Goal: Find specific page/section

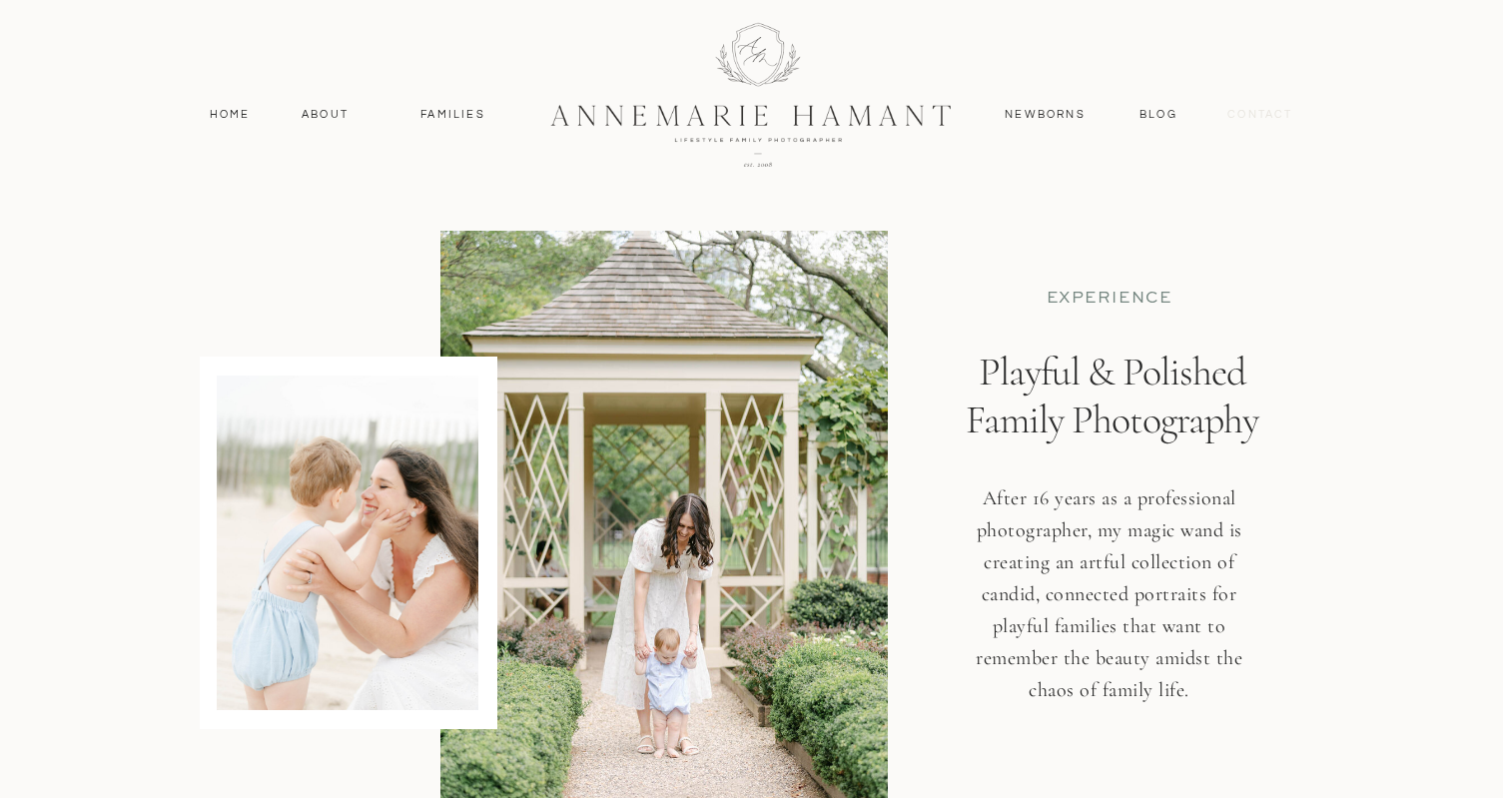
click at [1254, 113] on nav "contact" at bounding box center [1260, 115] width 87 height 18
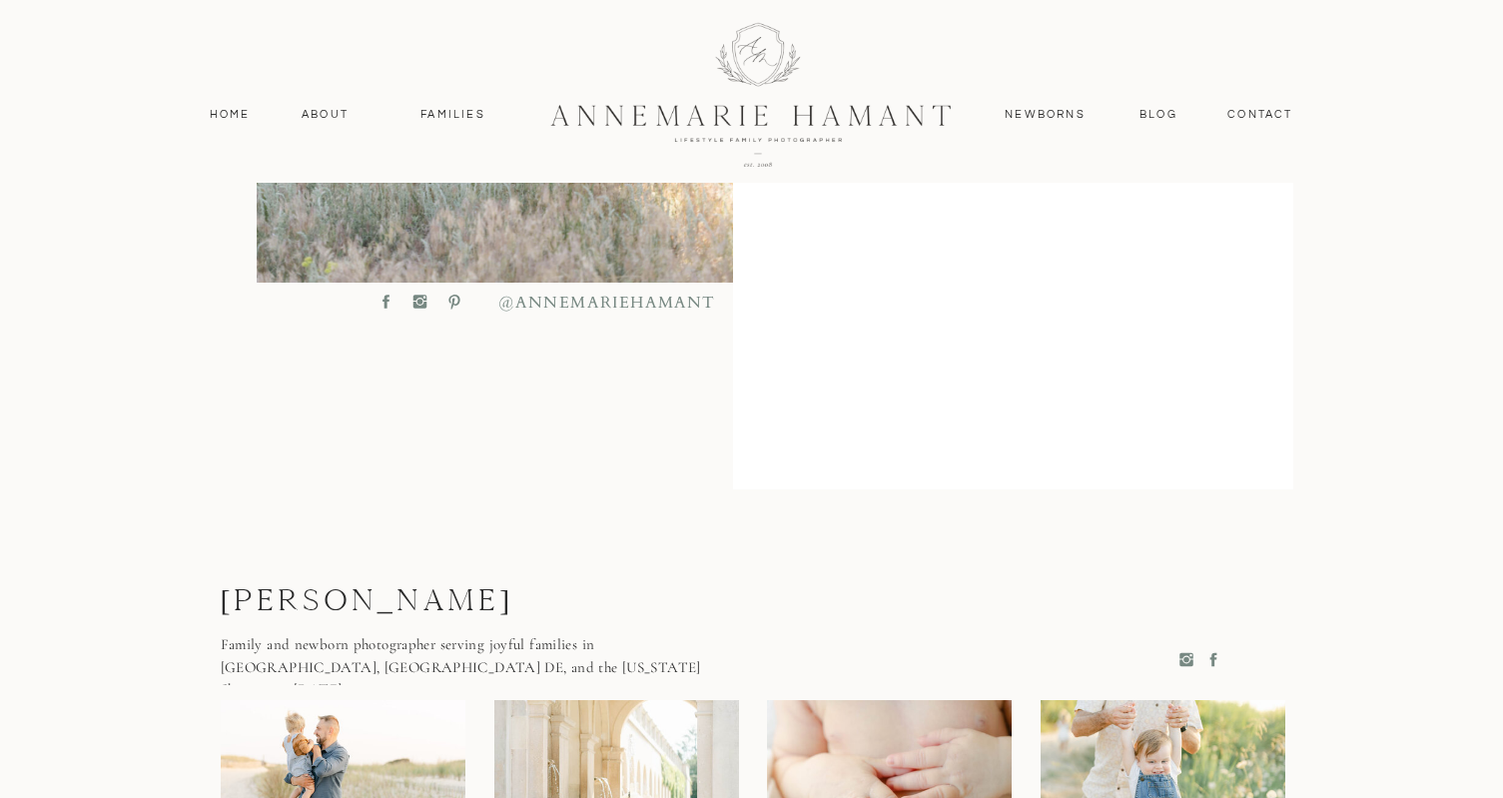
scroll to position [1042, 0]
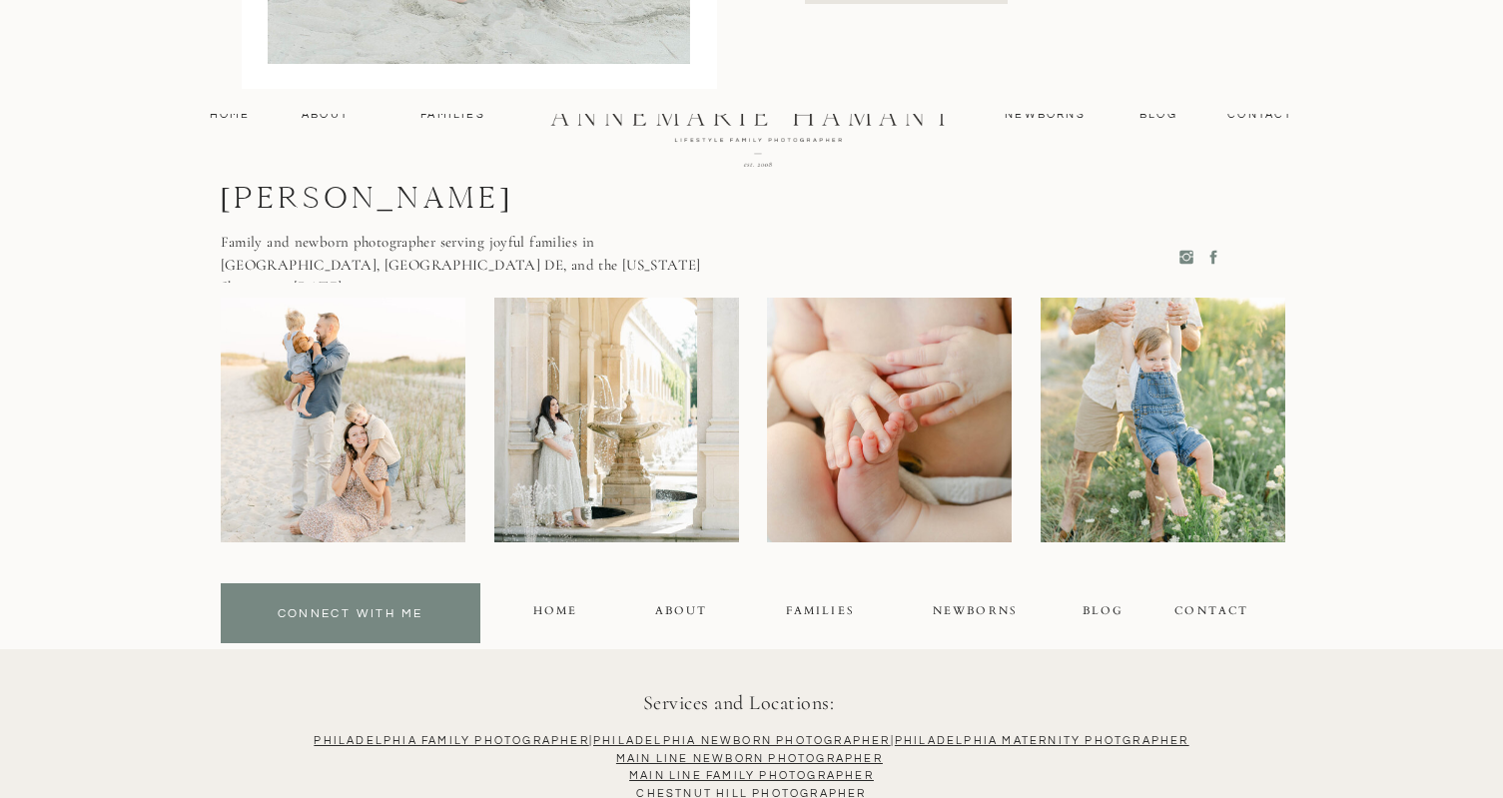
scroll to position [1967, 0]
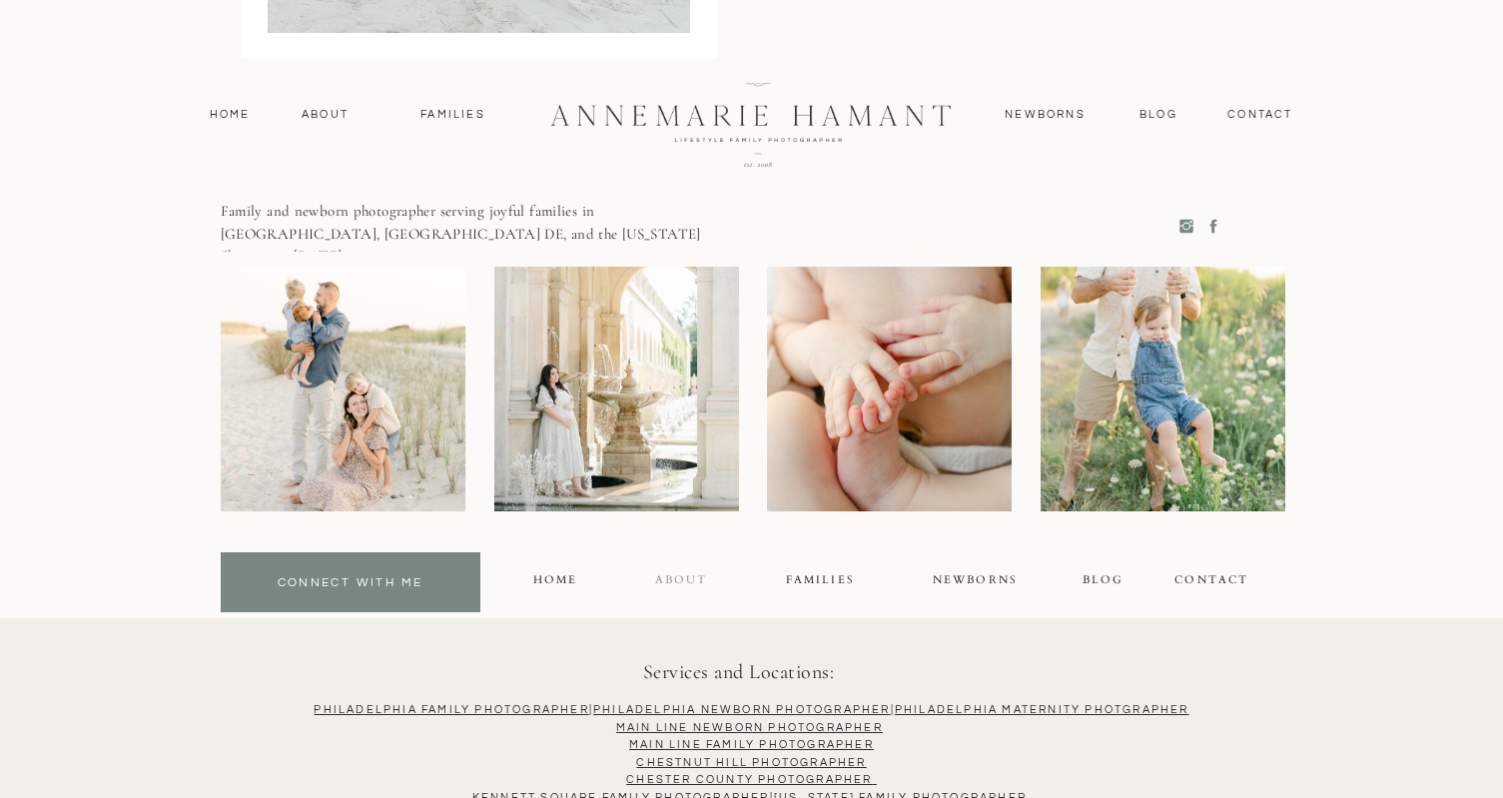
click at [687, 577] on div "About" at bounding box center [680, 582] width 51 height 23
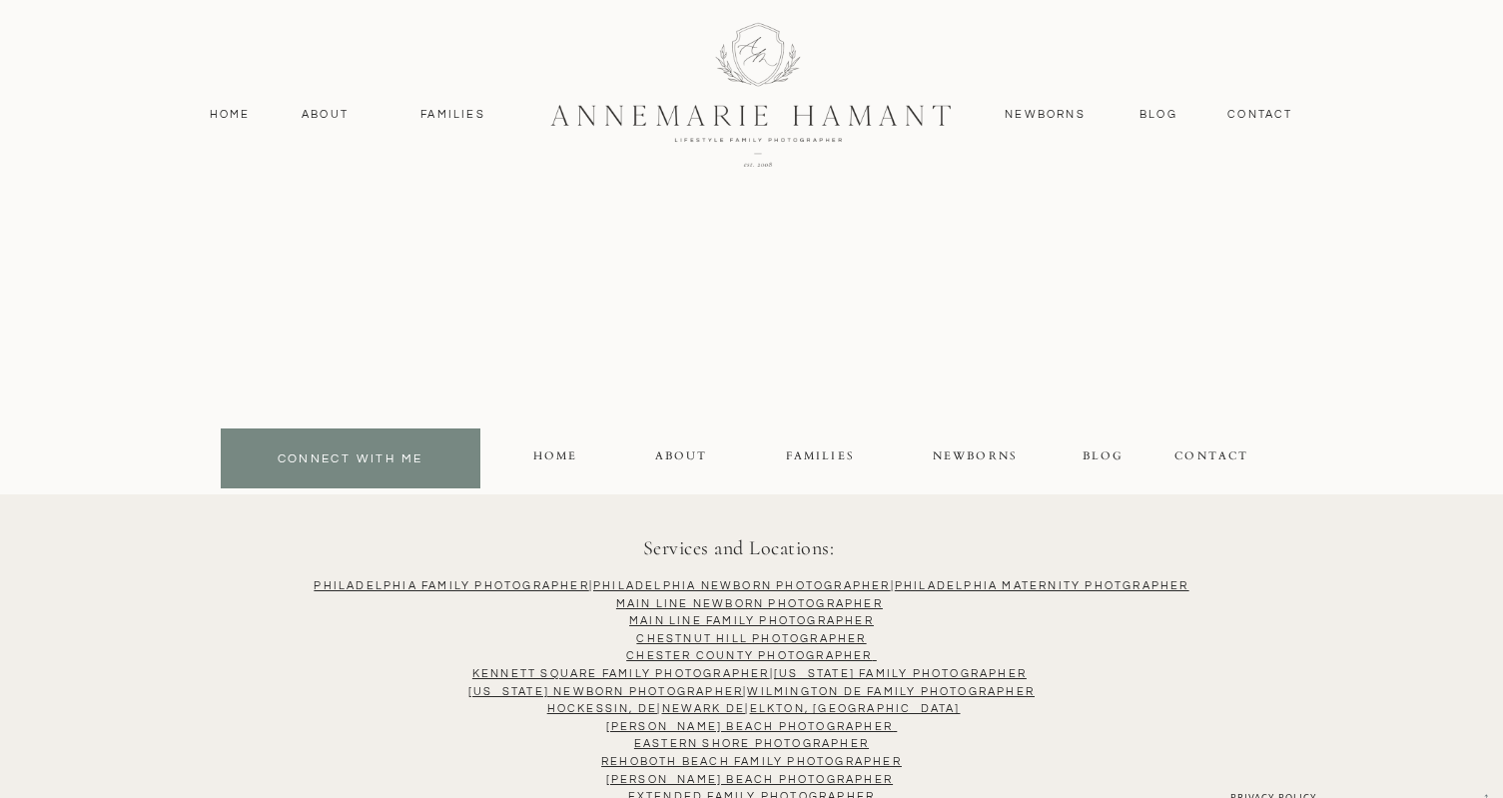
scroll to position [5548, 0]
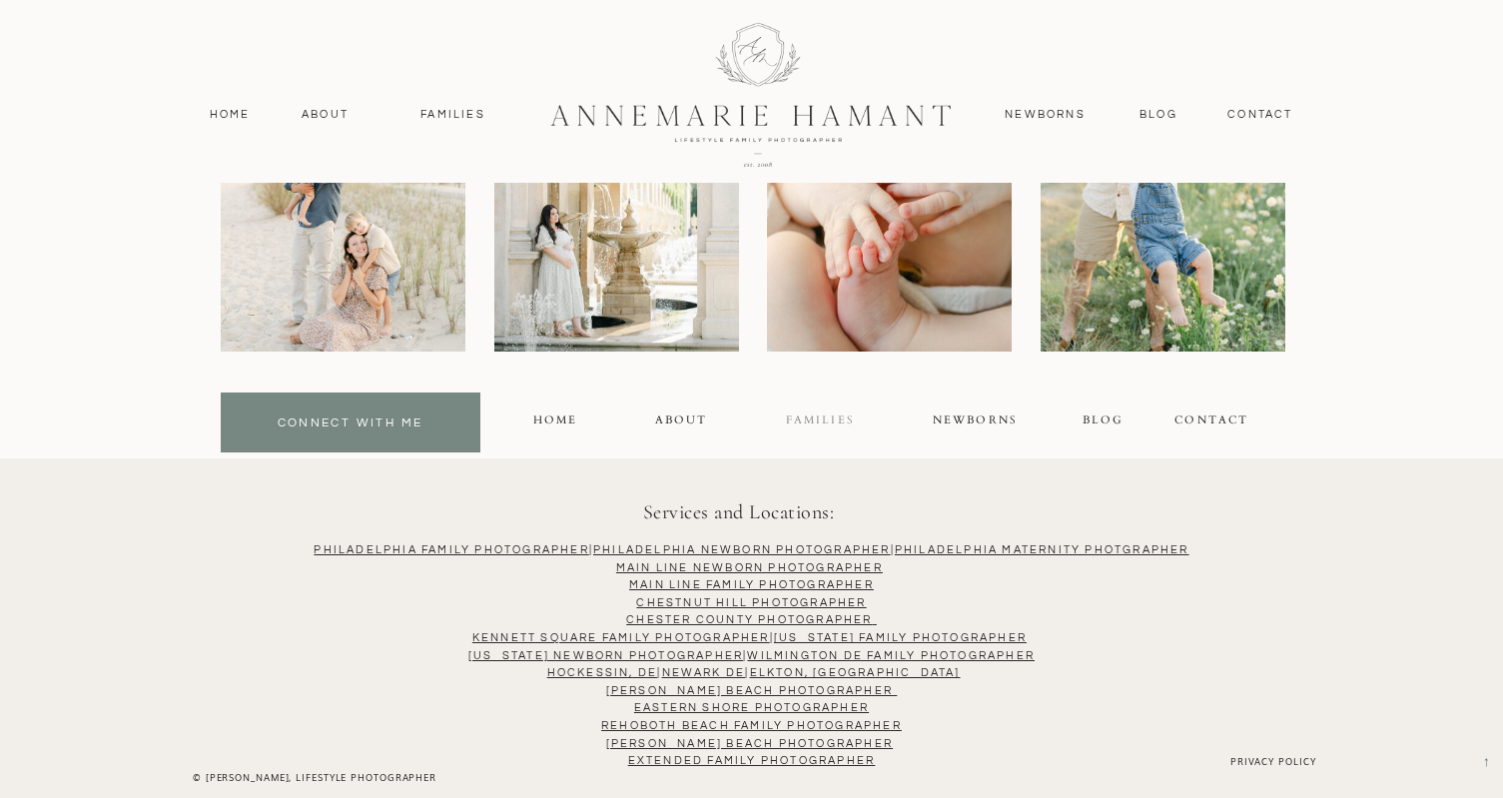
click at [830, 418] on div "FAMILIES" at bounding box center [819, 422] width 67 height 23
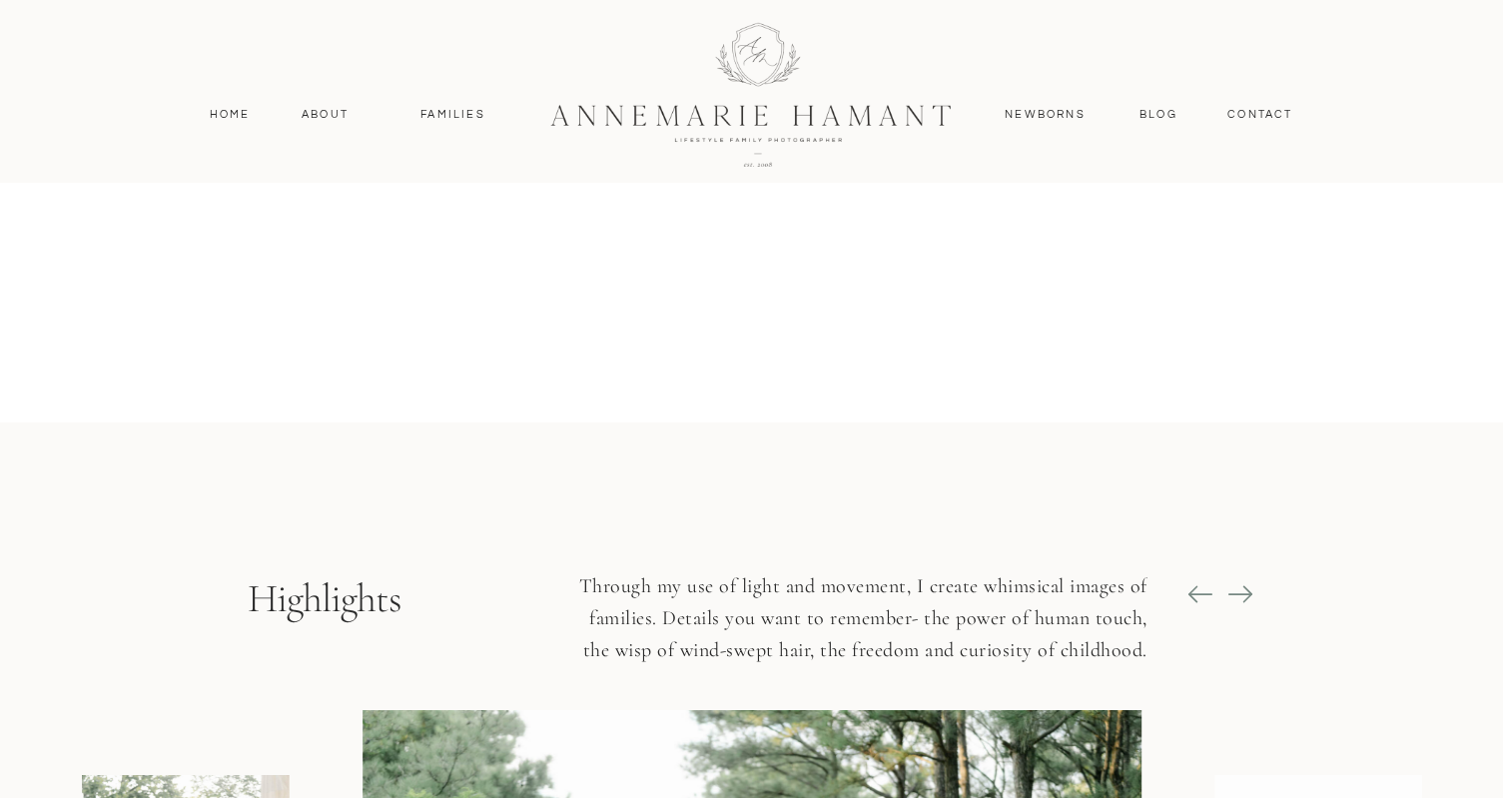
scroll to position [1526, 0]
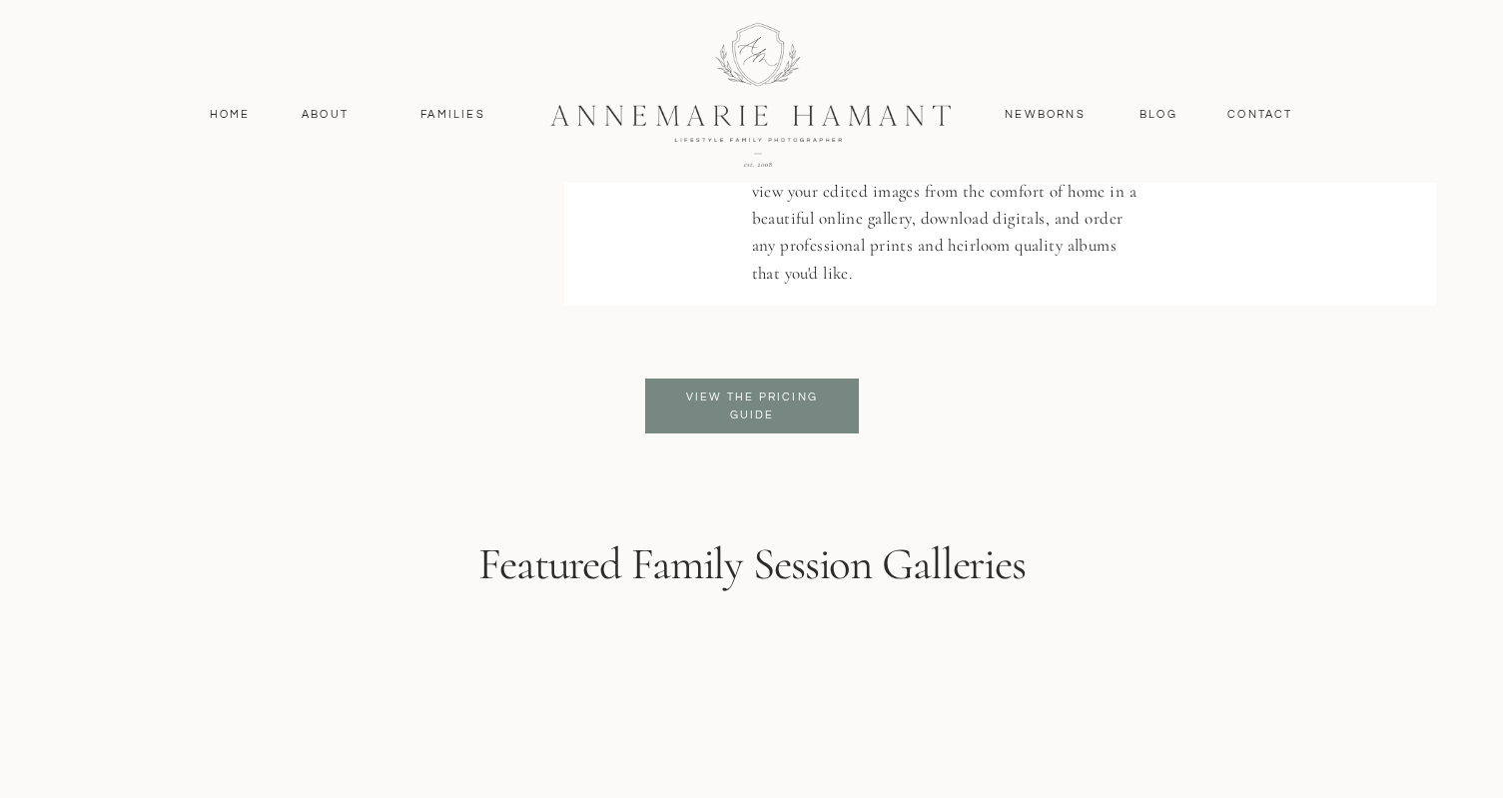
scroll to position [4898, 0]
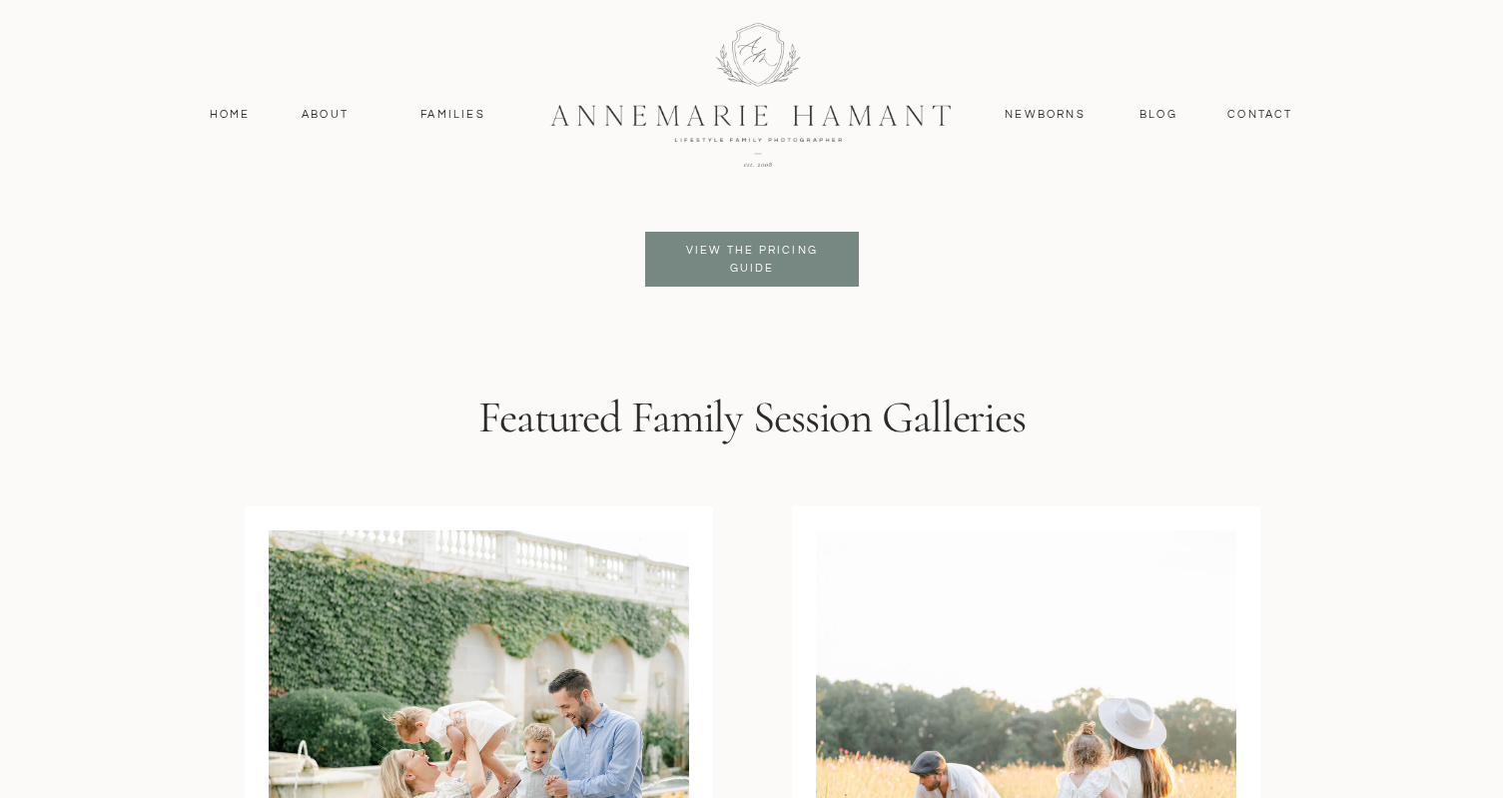
click at [777, 256] on p "View the pricing guide" at bounding box center [752, 260] width 163 height 36
